Goal: Information Seeking & Learning: Learn about a topic

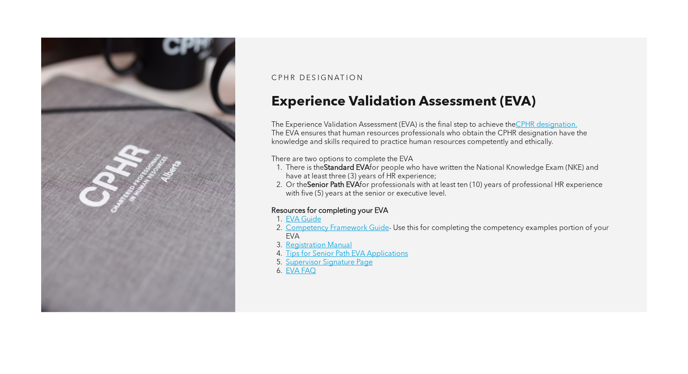
scroll to position [362, 0]
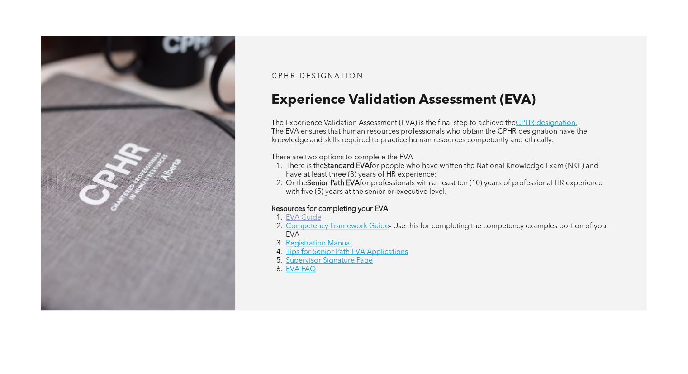
click at [310, 218] on link "EVA Guide" at bounding box center [303, 217] width 35 height 7
click at [342, 223] on link "Competency Framework Guide" at bounding box center [337, 226] width 103 height 7
click at [334, 241] on link "Registration Manual" at bounding box center [319, 243] width 66 height 7
click at [295, 268] on link "EVA FAQ" at bounding box center [301, 269] width 30 height 7
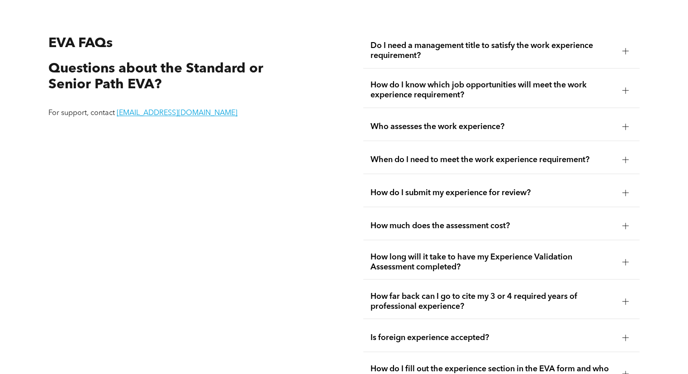
scroll to position [1593, 0]
click at [453, 62] on div "Do I need a management title to satisfy the work experience requirement?" at bounding box center [501, 50] width 276 height 35
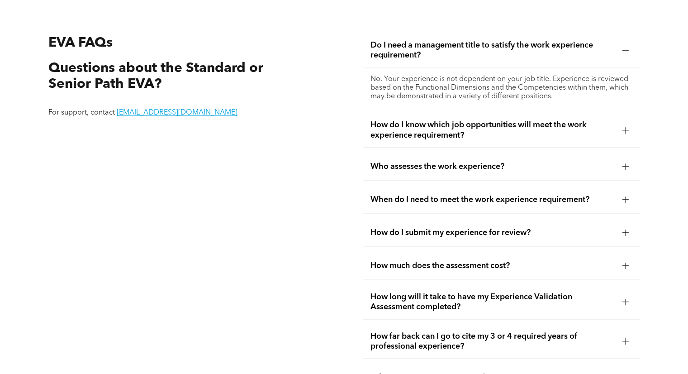
click at [433, 134] on span "How do I know which job opportunities will meet the work experience requirement?" at bounding box center [493, 130] width 244 height 20
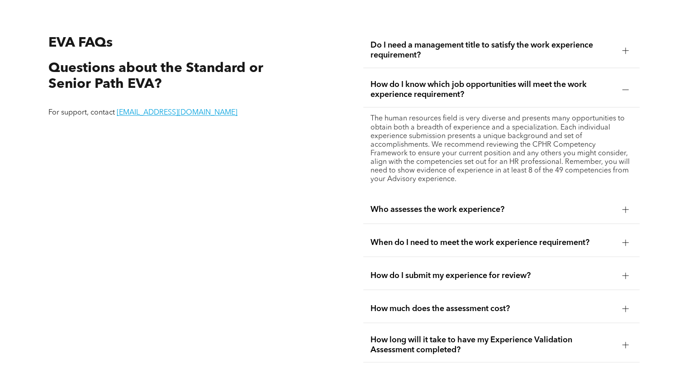
click at [427, 208] on span "Who assesses the work experience?" at bounding box center [493, 209] width 244 height 10
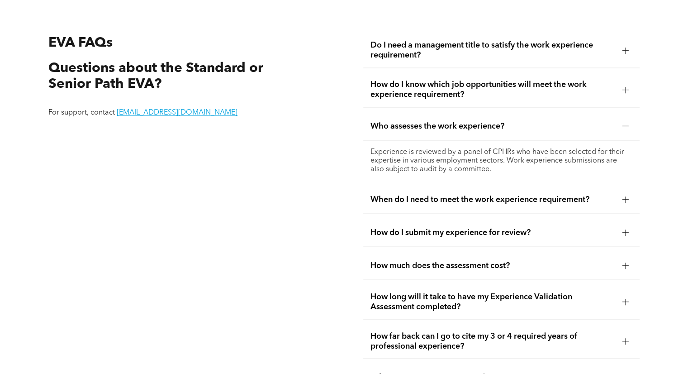
click at [444, 203] on span "When do I need to meet the work experience requirement?" at bounding box center [493, 199] width 244 height 10
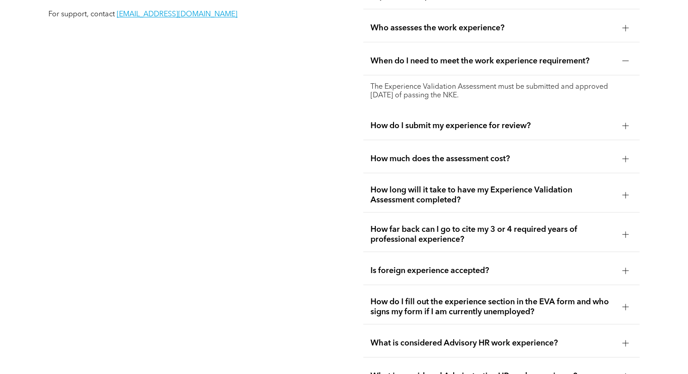
scroll to position [1729, 0]
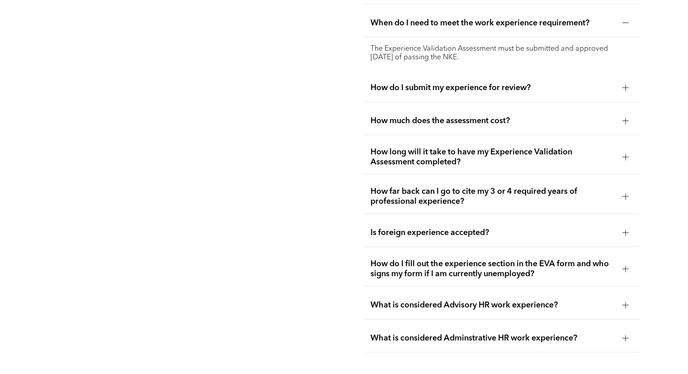
click at [461, 89] on span "How do I submit my experience for review?" at bounding box center [493, 88] width 244 height 10
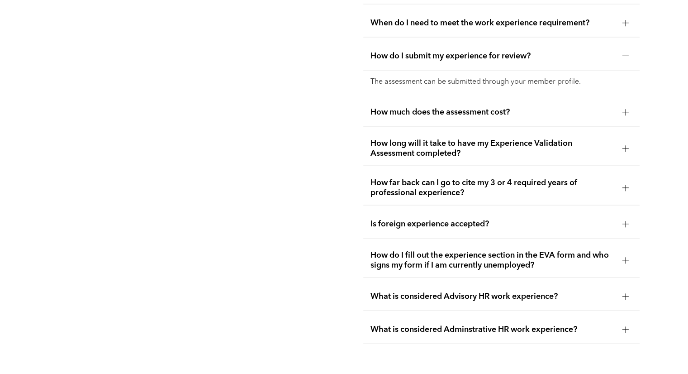
click at [438, 114] on span "How much does the assessment cost?" at bounding box center [493, 112] width 244 height 10
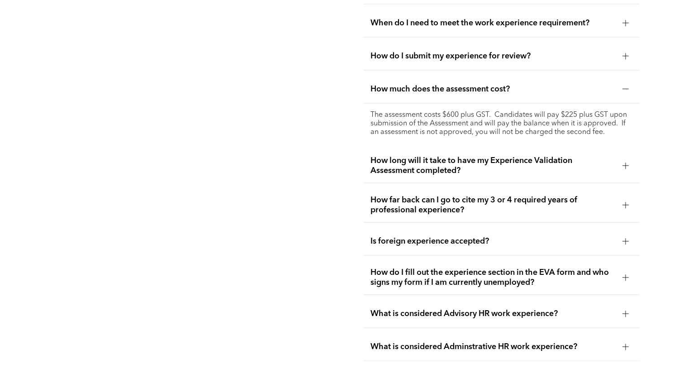
scroll to position [1774, 0]
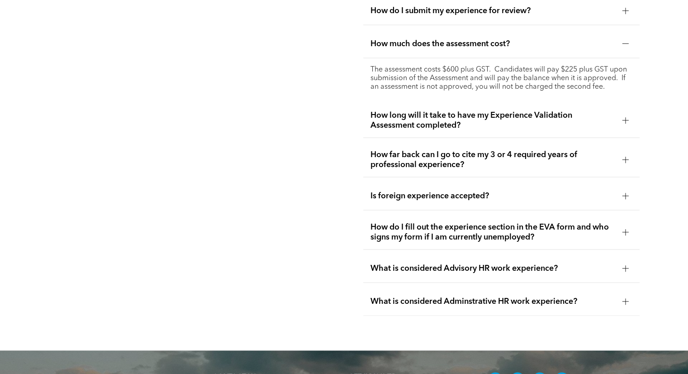
click at [419, 127] on span "How long will it take to have my Experience Validation Assessment completed?" at bounding box center [493, 120] width 244 height 20
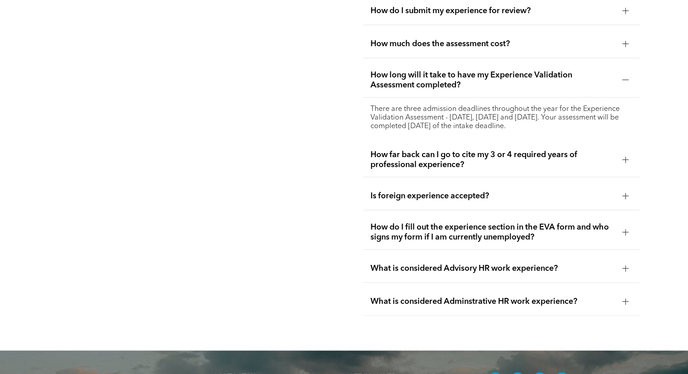
click at [402, 160] on span "How far back can I go to cite my 3 or 4 required years of professional experien…" at bounding box center [493, 160] width 244 height 20
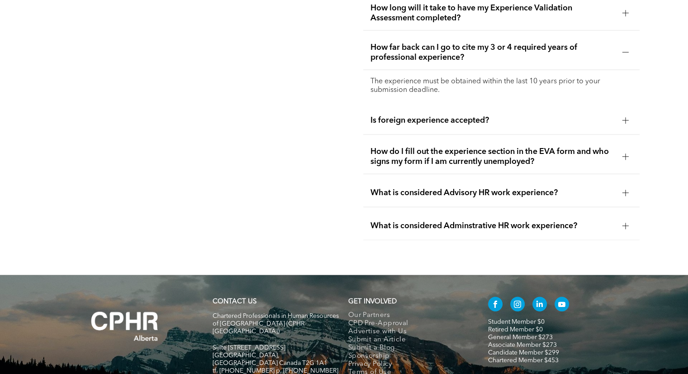
scroll to position [1864, 0]
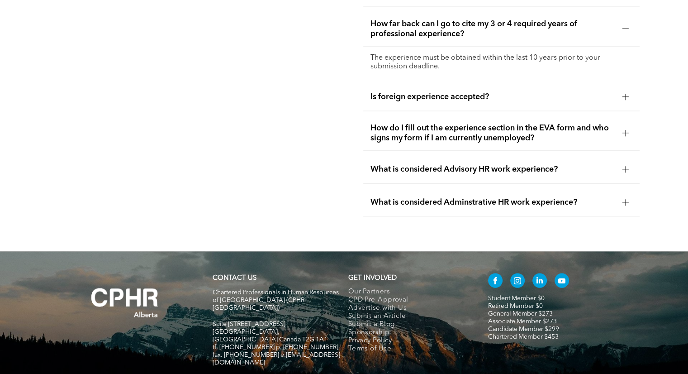
click at [439, 99] on span "Is foreign experience accepted?" at bounding box center [493, 97] width 244 height 10
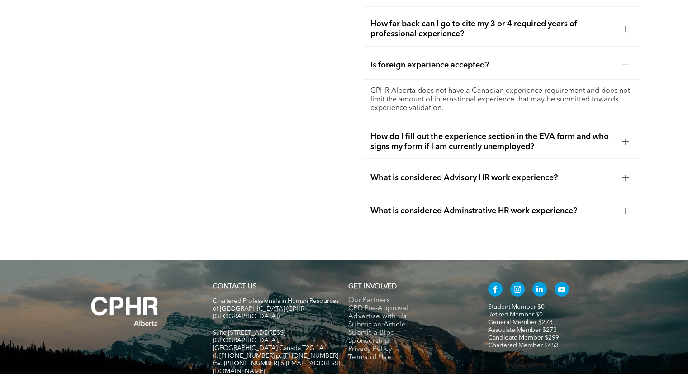
scroll to position [1910, 0]
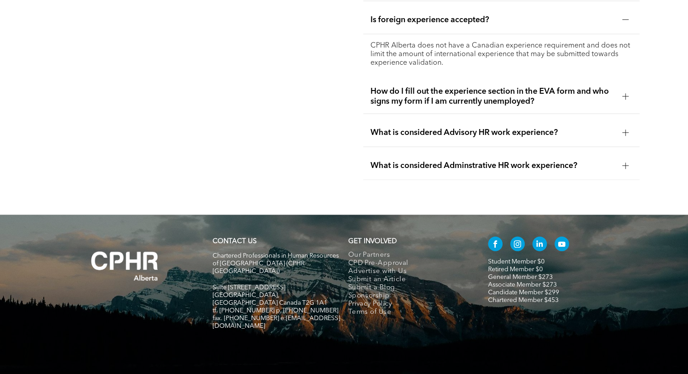
click at [416, 98] on span "How do I fill out the experience section in the EVA form and who signs my form …" at bounding box center [493, 96] width 244 height 20
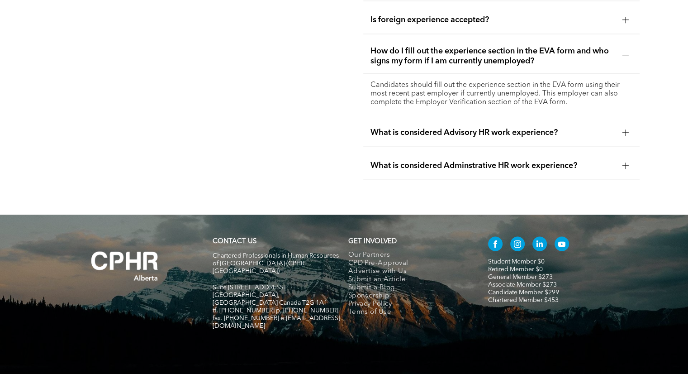
click at [418, 140] on div "What is considered Advisory HR work experience?" at bounding box center [501, 133] width 276 height 29
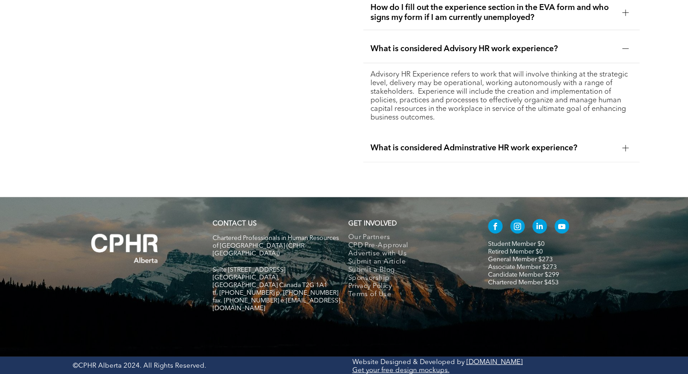
click at [426, 153] on div "What is considered Adminstrative HR work experience?" at bounding box center [501, 148] width 276 height 29
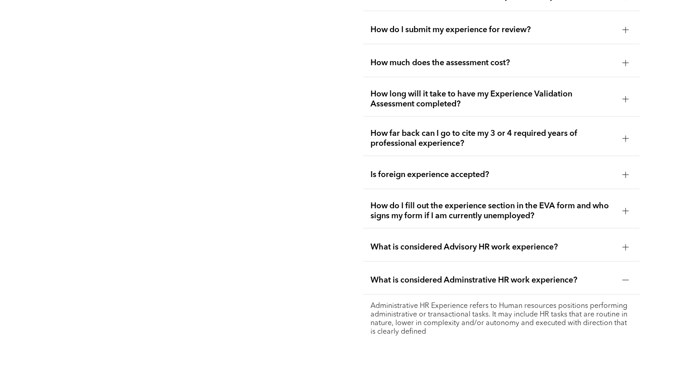
scroll to position [1574, 0]
